Goal: Find contact information: Find contact information

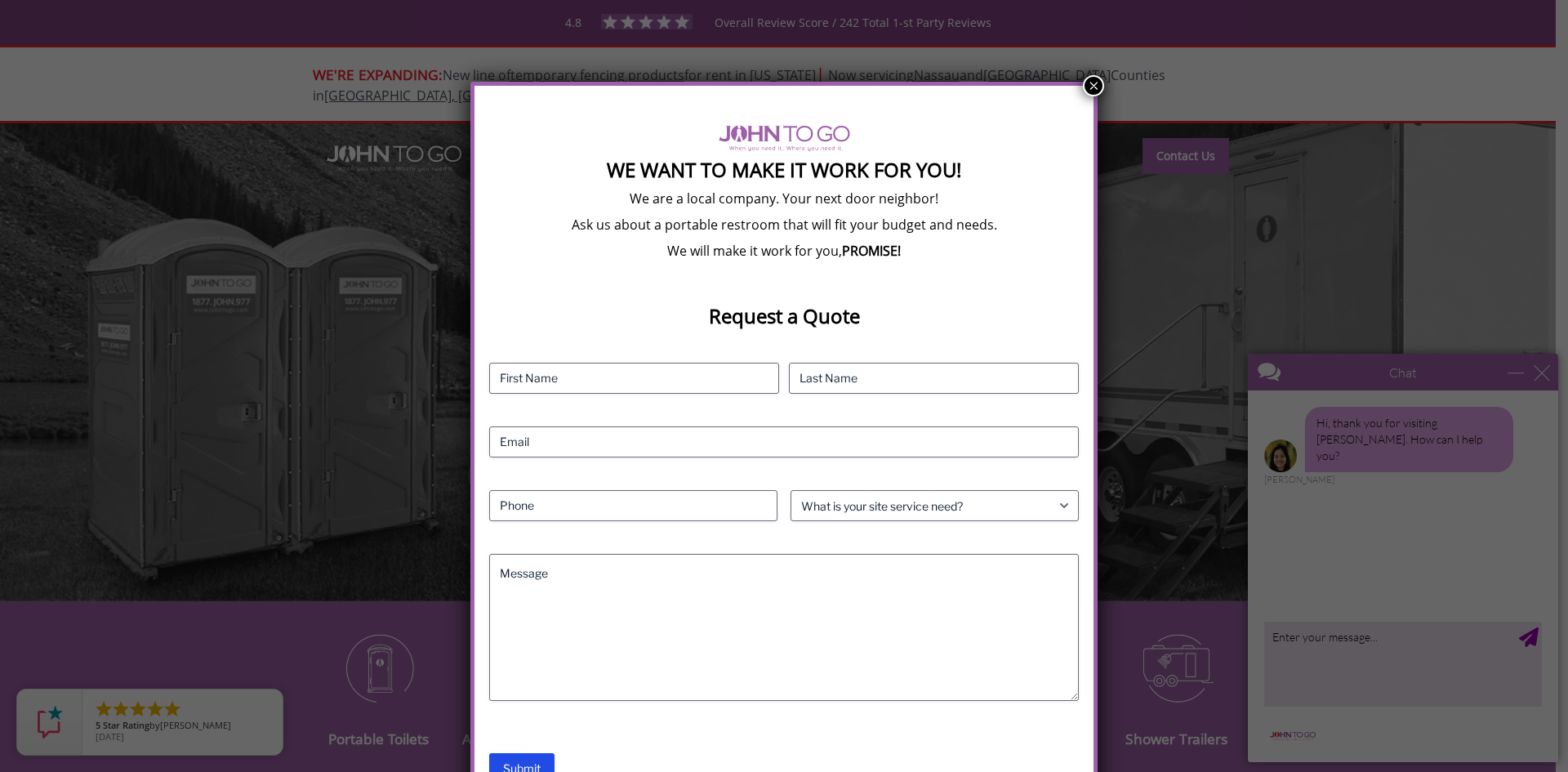
click at [1085, 79] on button "×" at bounding box center [1093, 86] width 21 height 21
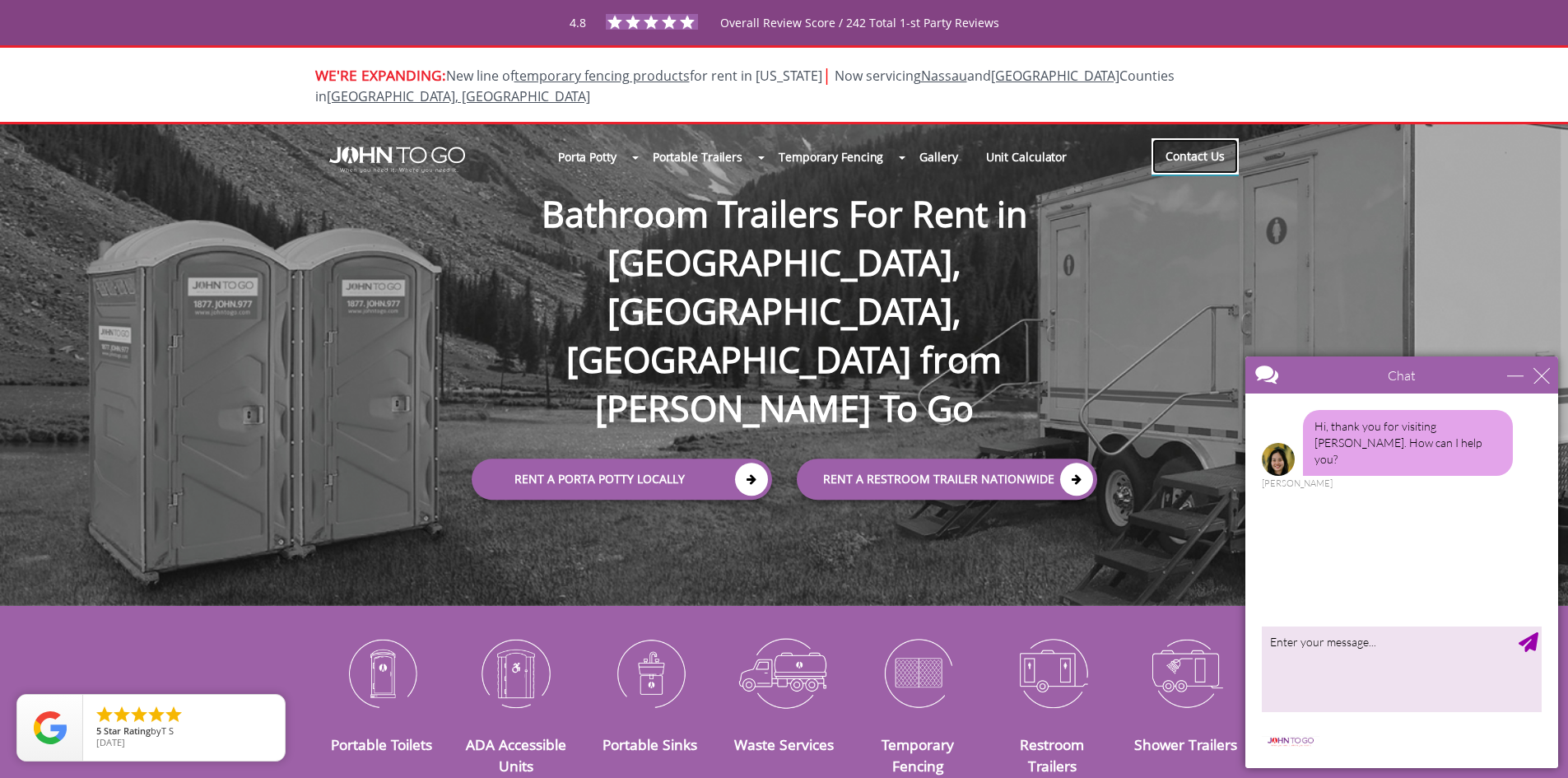
click at [1175, 145] on link "Contact Us" at bounding box center [1195, 157] width 87 height 36
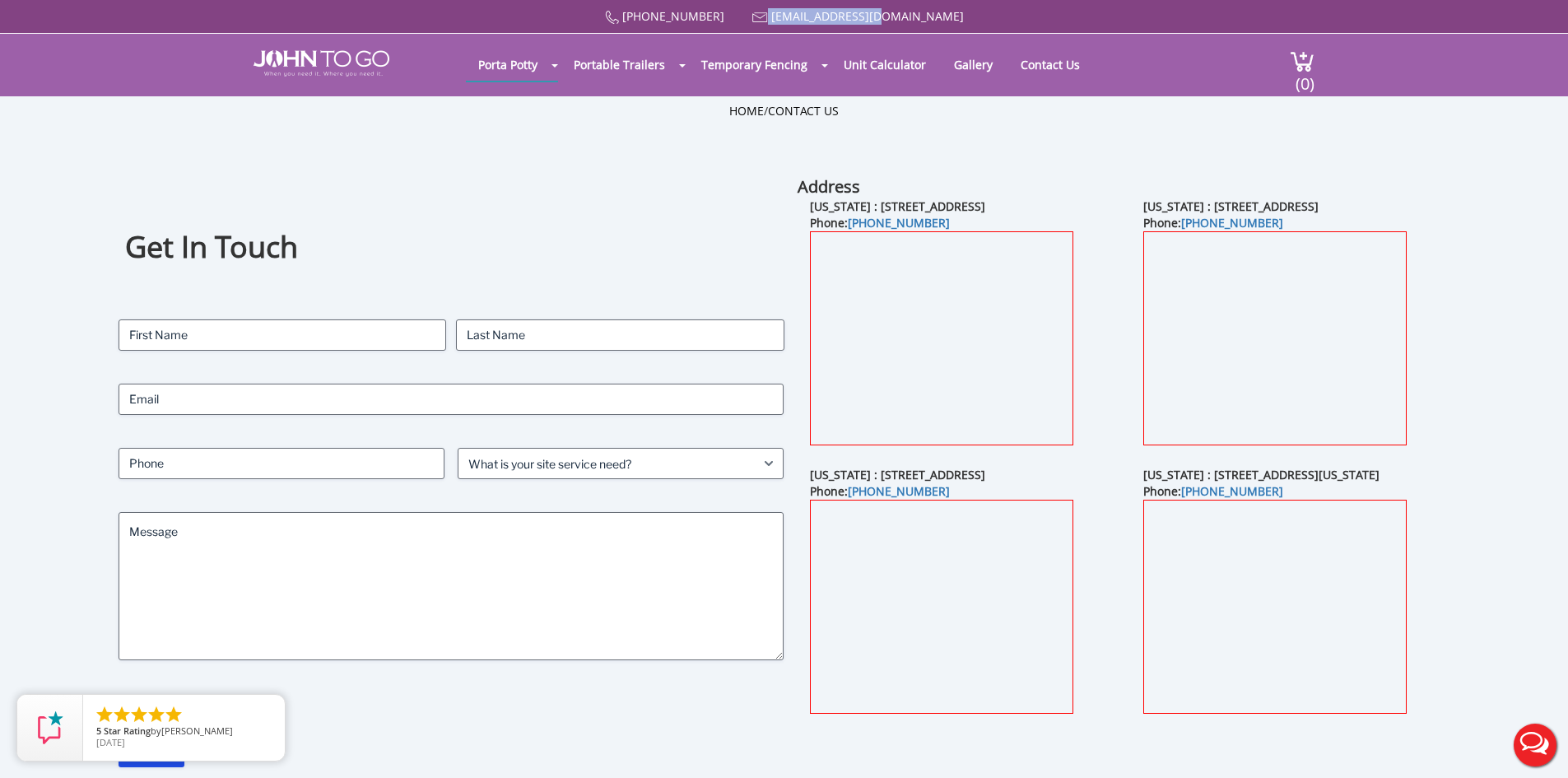
drag, startPoint x: 800, startPoint y: 13, endPoint x: 937, endPoint y: 10, distance: 137.0
click at [937, 10] on div "(877) 564 6977 info@johntogo.com" at bounding box center [784, 16] width 1061 height 16
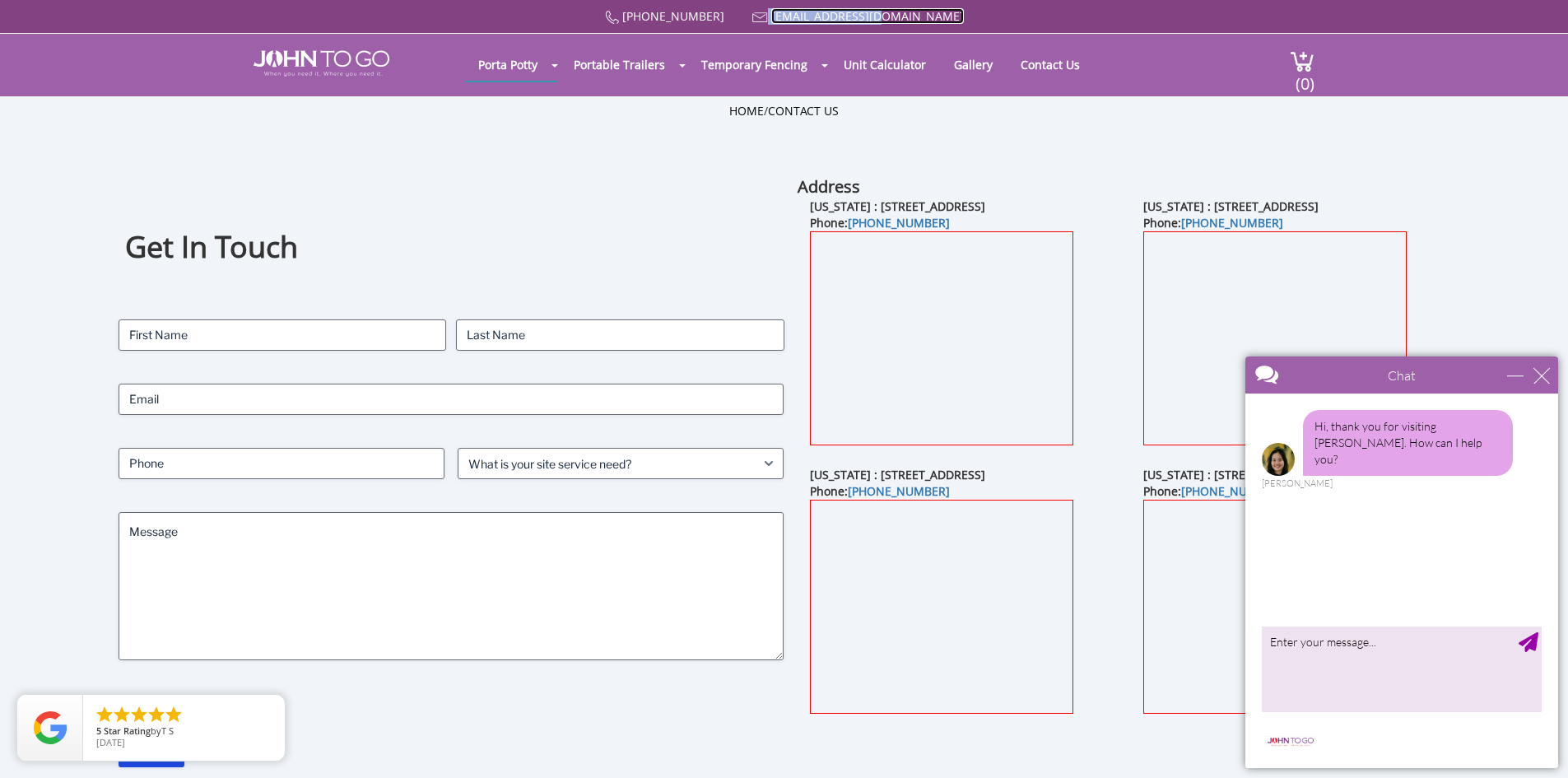
copy span "[EMAIL_ADDRESS][DOMAIN_NAME]"
